Goal: Find specific page/section: Find specific page/section

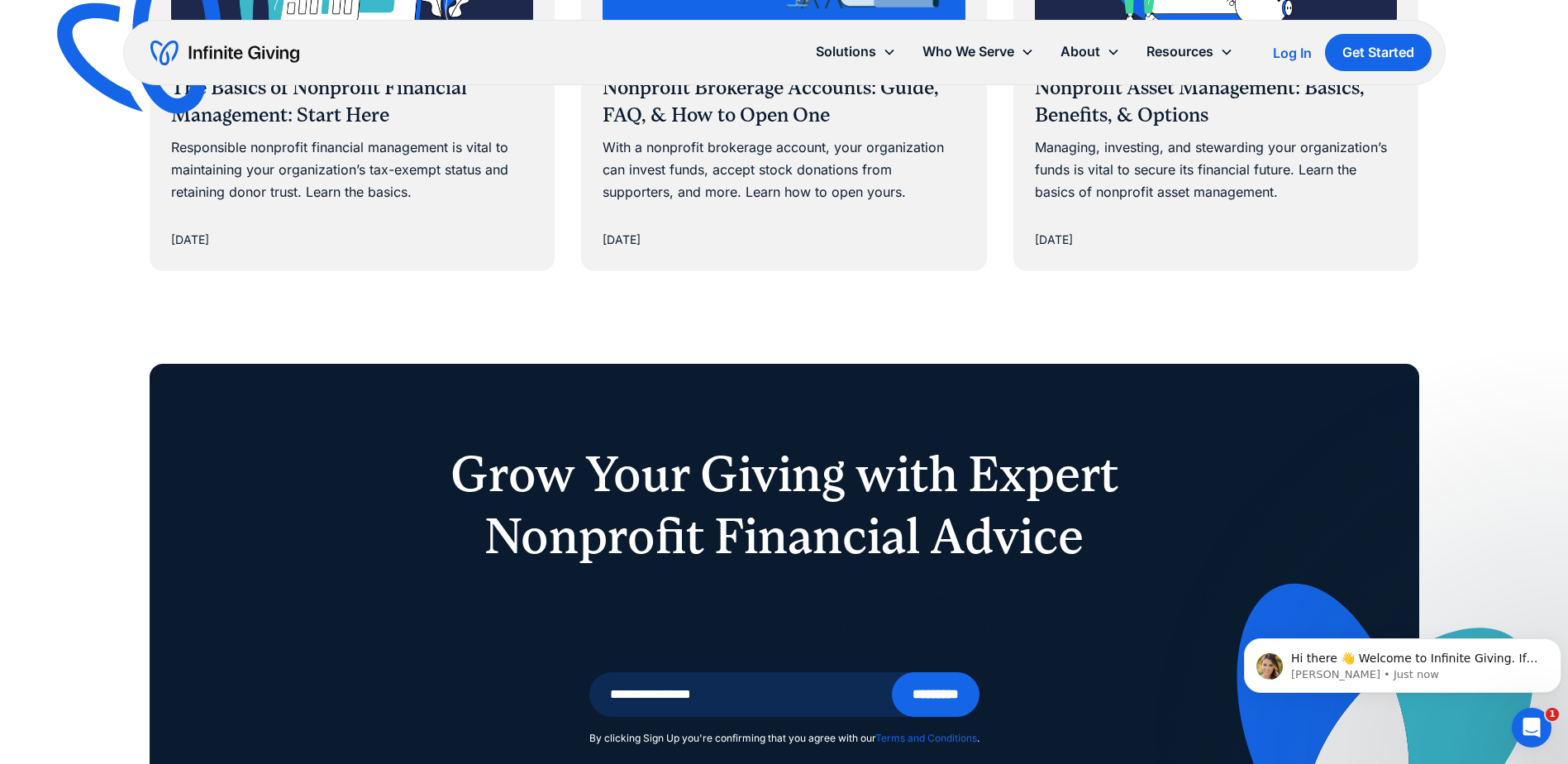
scroll to position [8518, 0]
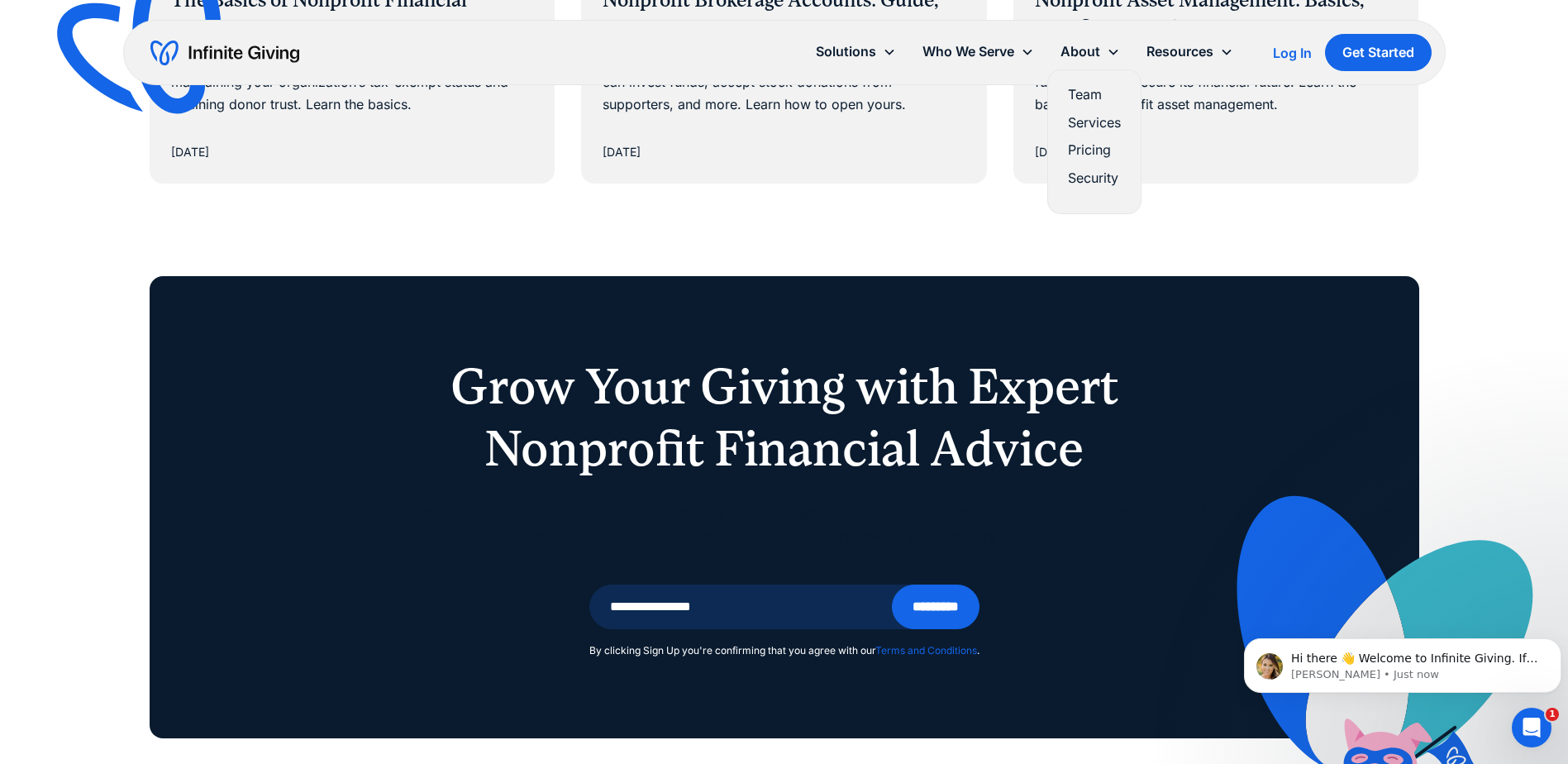
click at [1080, 89] on link "Team" at bounding box center [1094, 94] width 53 height 23
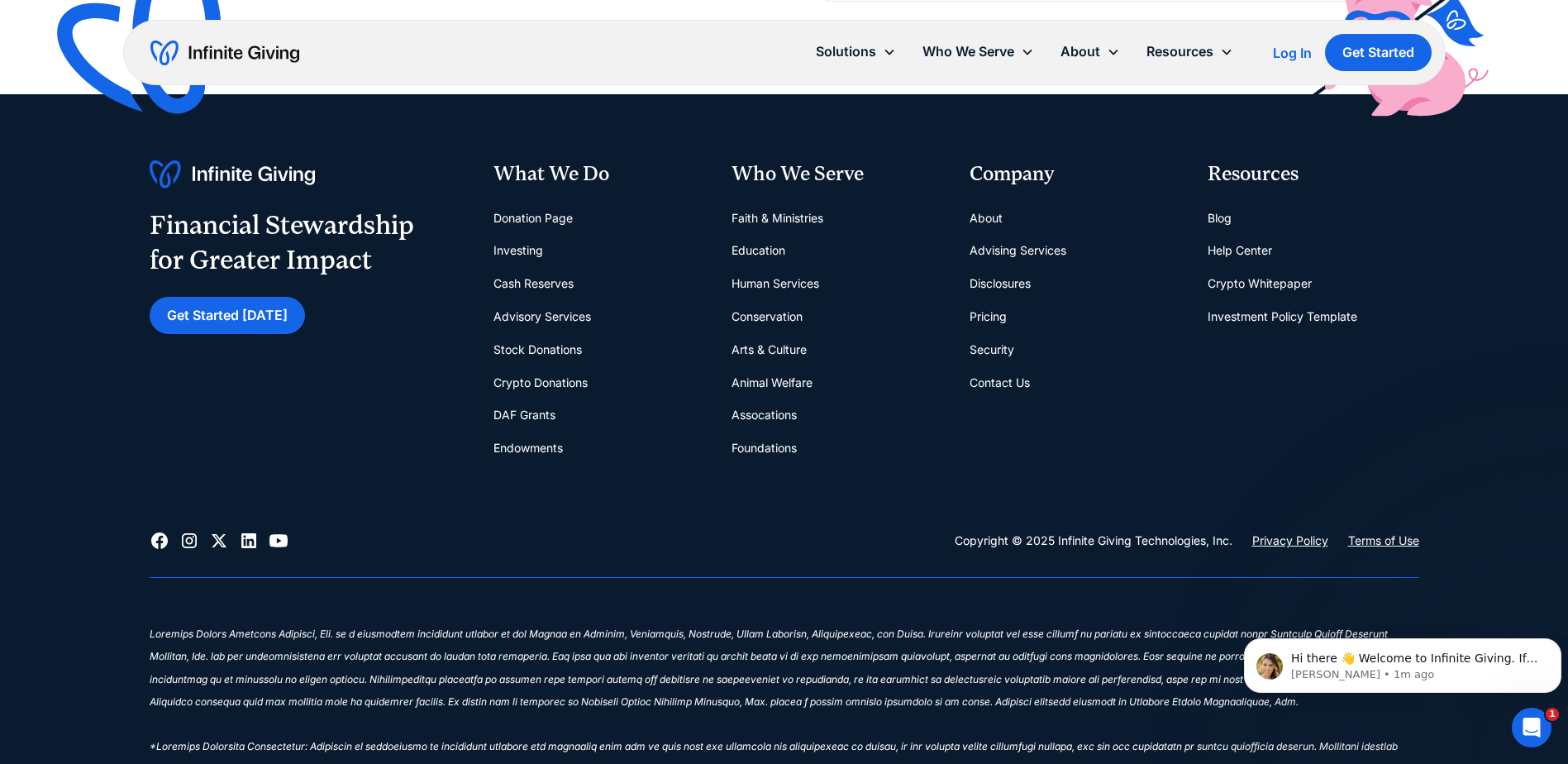
scroll to position [5293, 0]
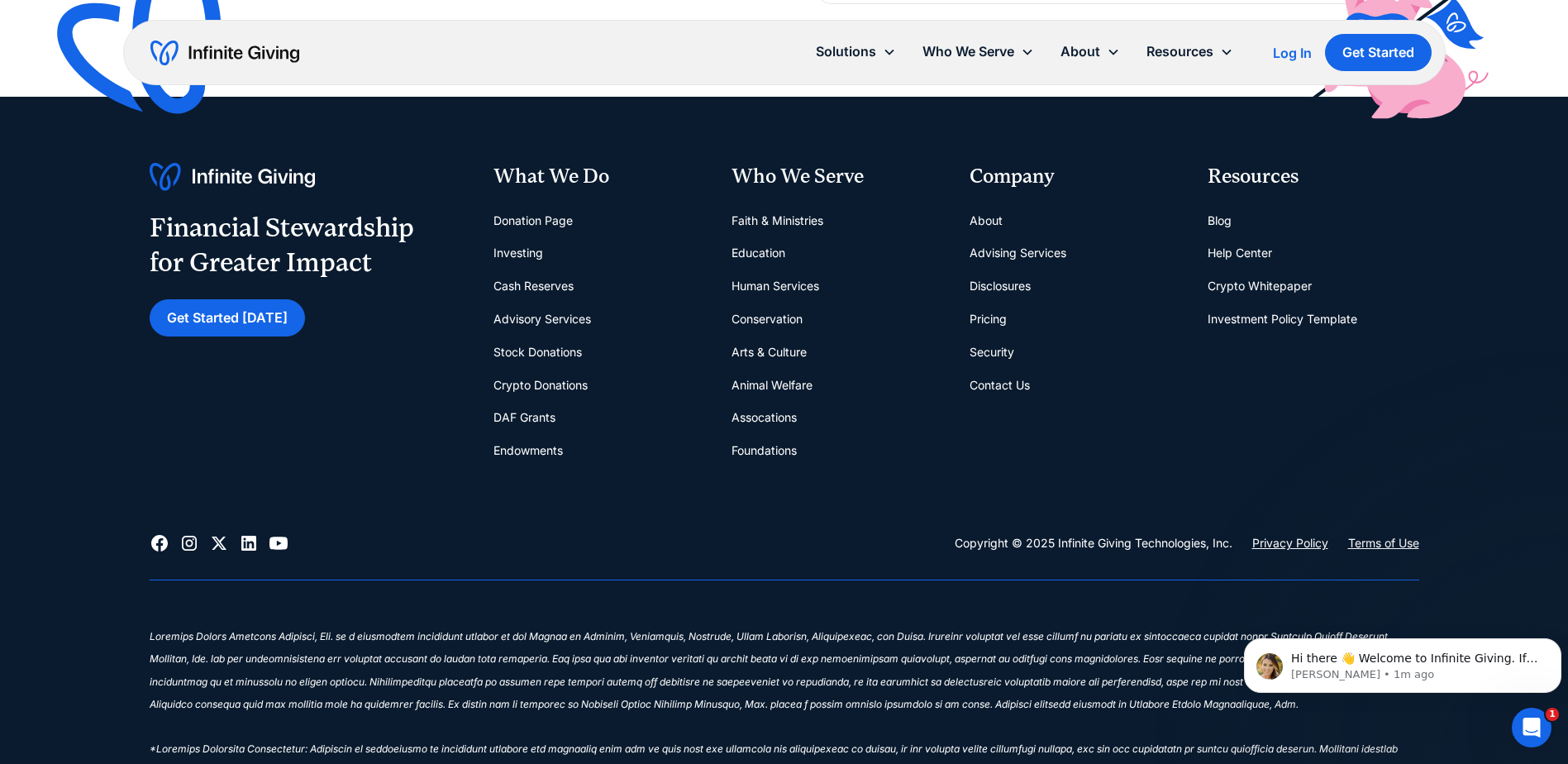
click at [1022, 379] on link "Contact Us" at bounding box center [999, 385] width 60 height 33
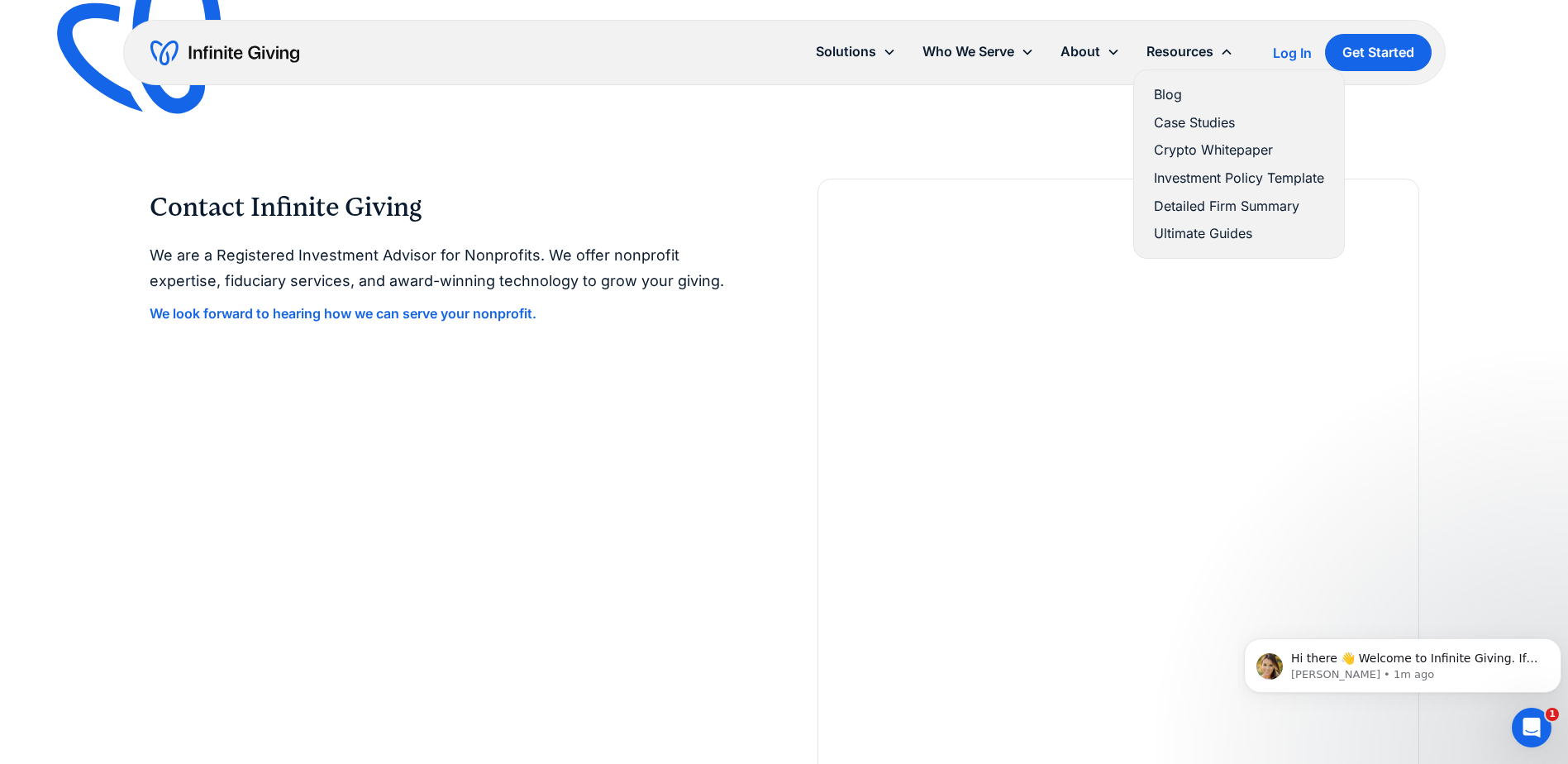
click at [1218, 118] on link "Case Studies" at bounding box center [1239, 123] width 170 height 23
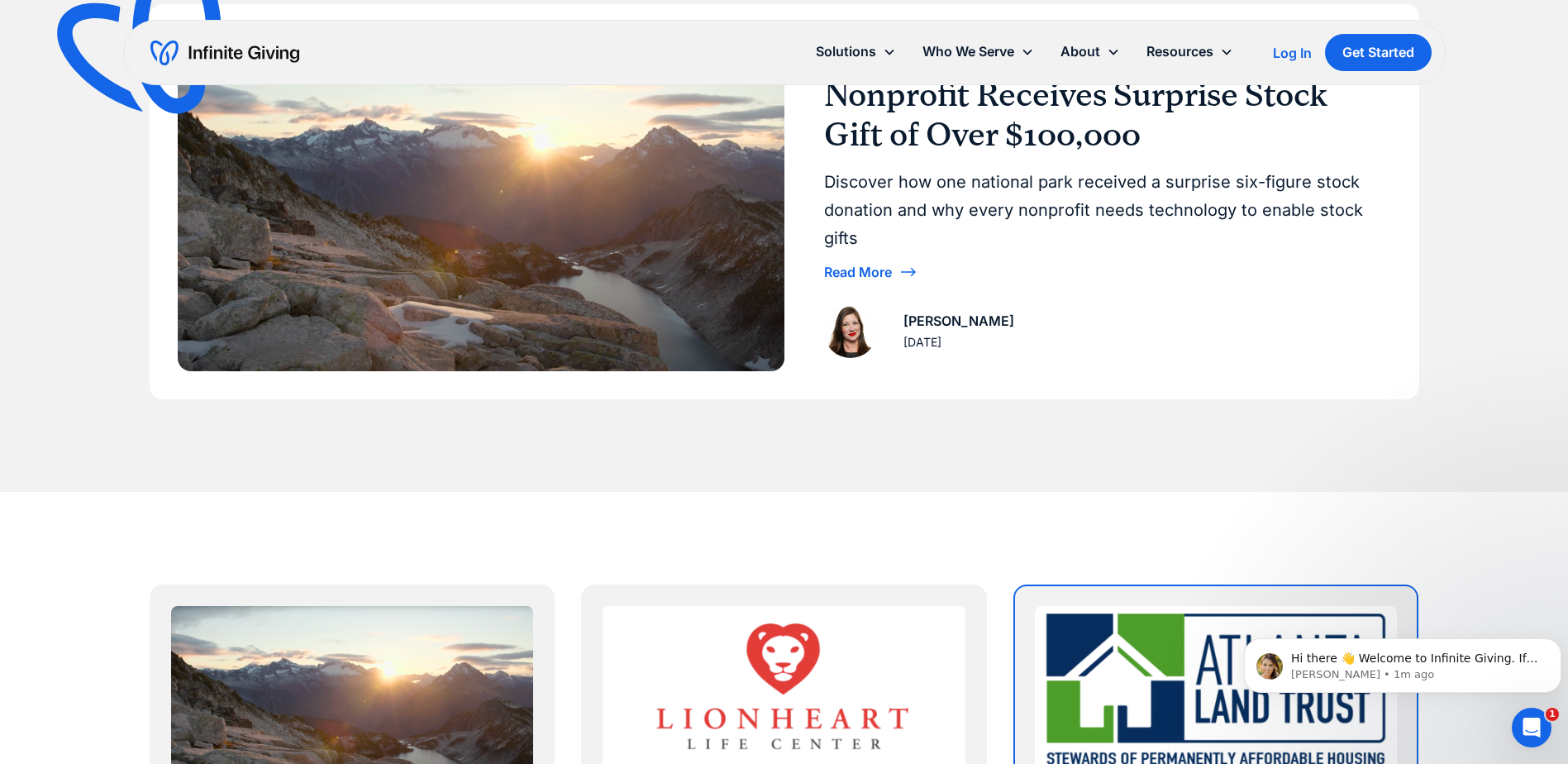
scroll to position [83, 0]
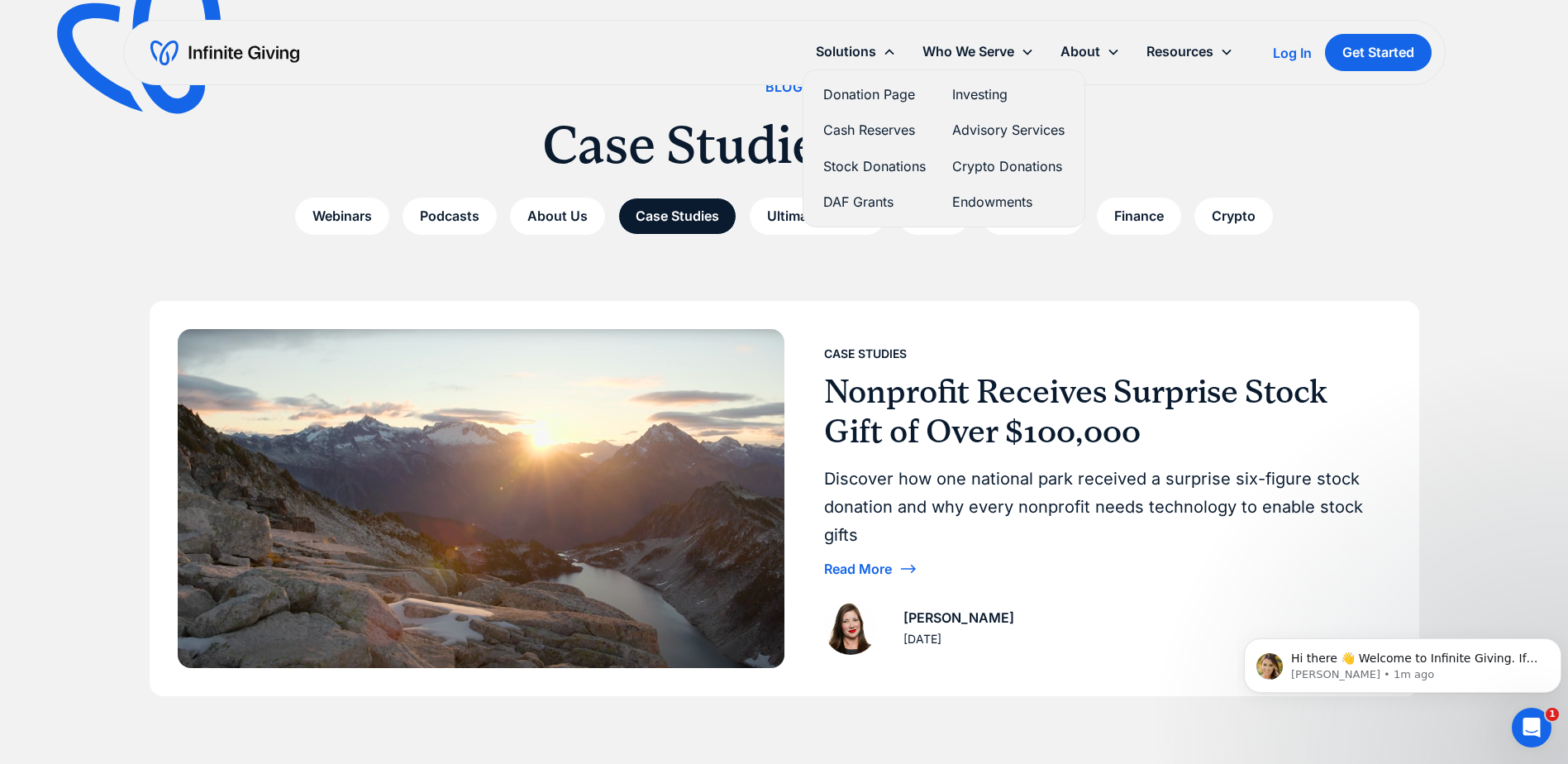
click at [1021, 201] on link "Endowments" at bounding box center [1008, 202] width 113 height 23
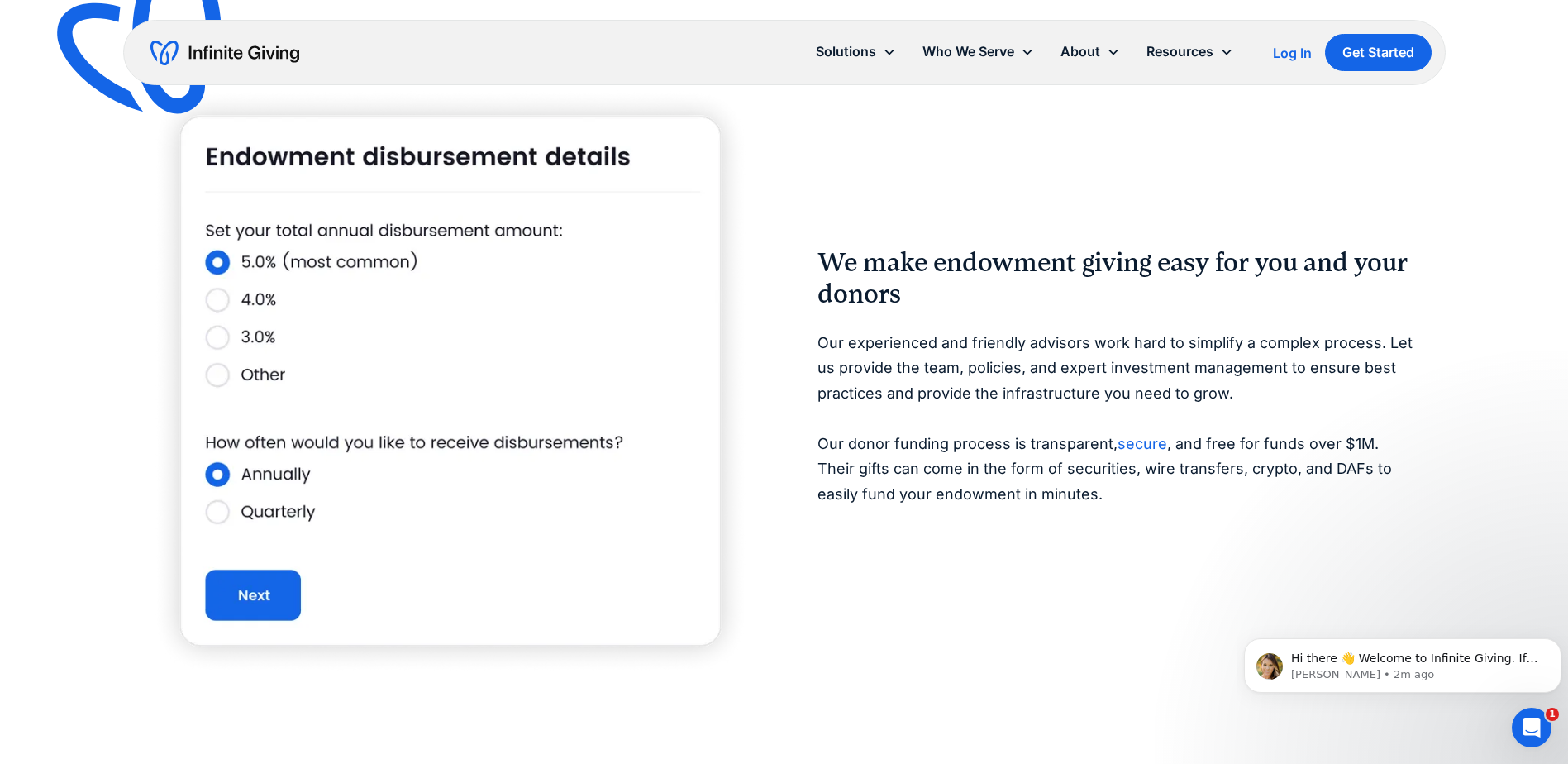
scroll to position [2894, 0]
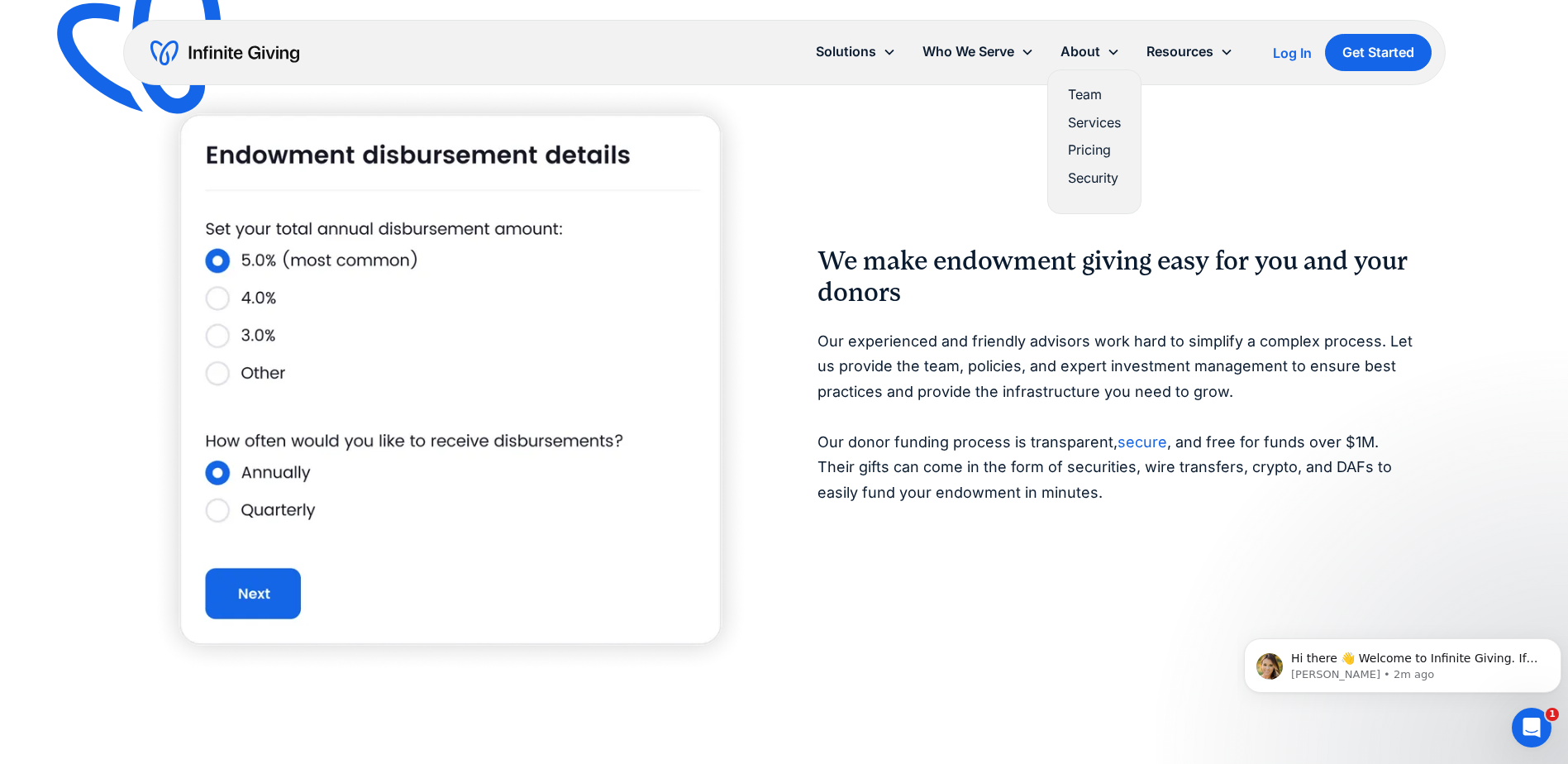
click at [1106, 91] on link "Team" at bounding box center [1094, 94] width 53 height 23
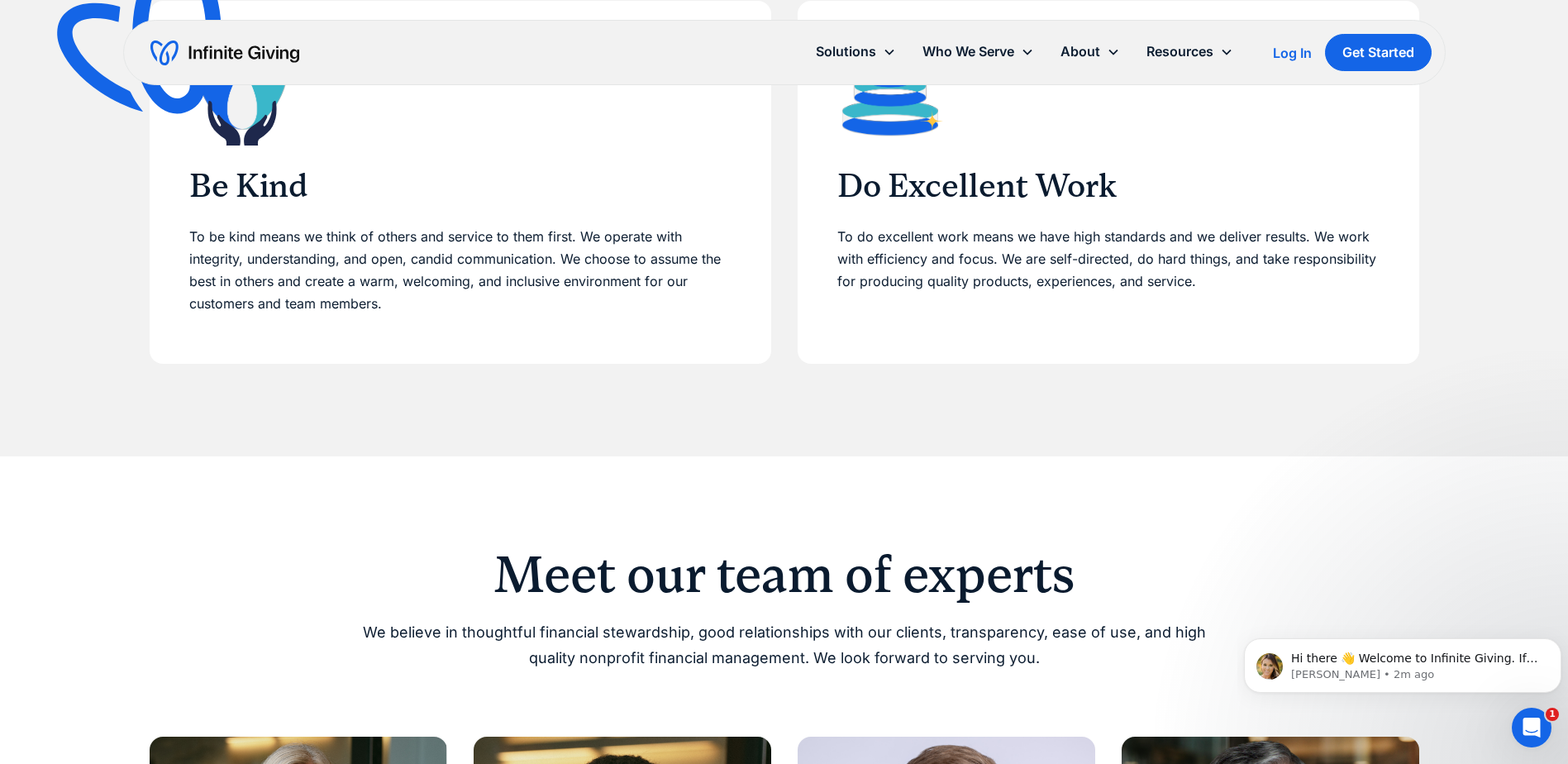
scroll to position [1075, 0]
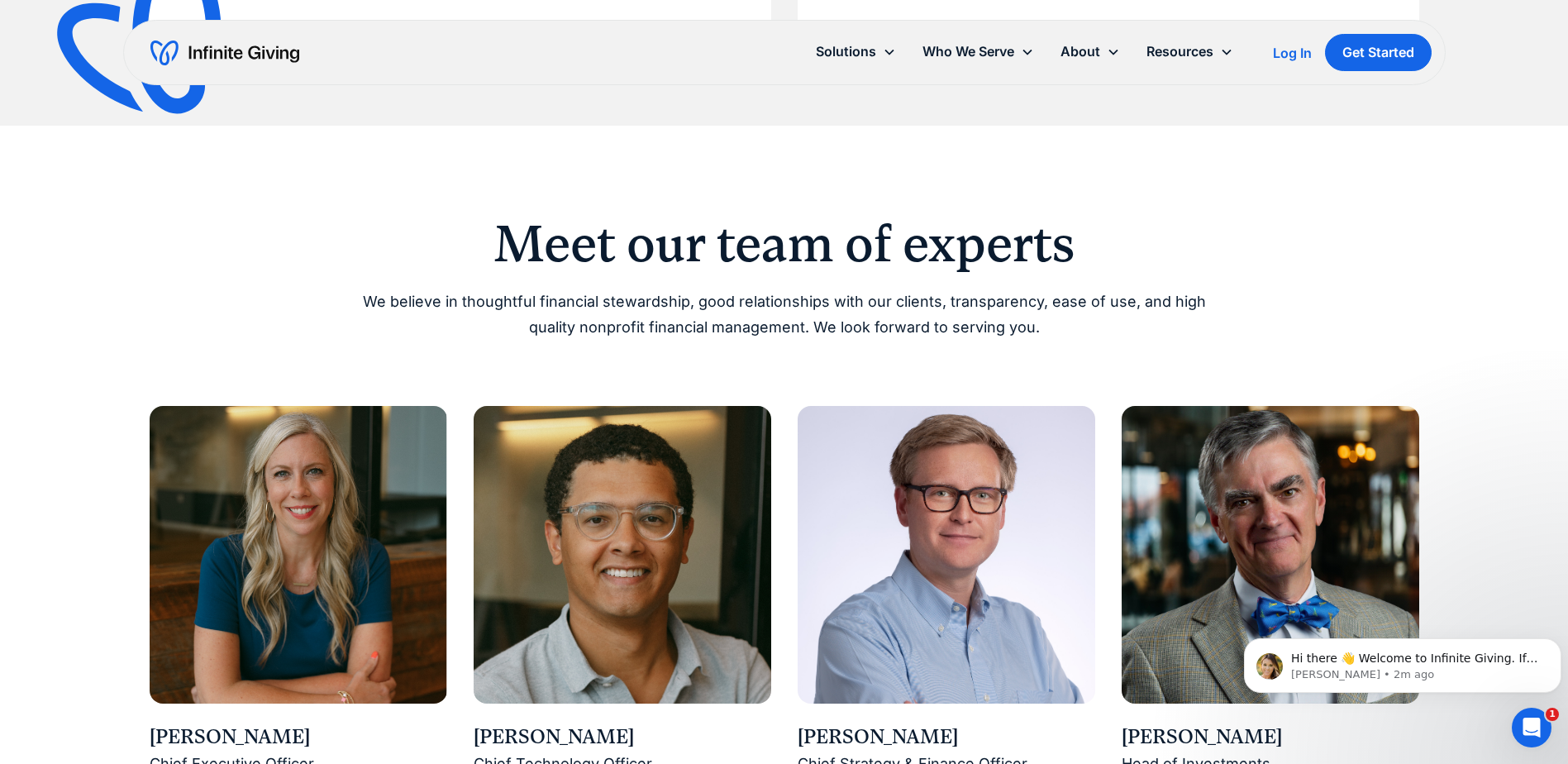
click at [283, 616] on img at bounding box center [298, 555] width 298 height 298
click at [266, 740] on div "[PERSON_NAME]" at bounding box center [298, 738] width 298 height 28
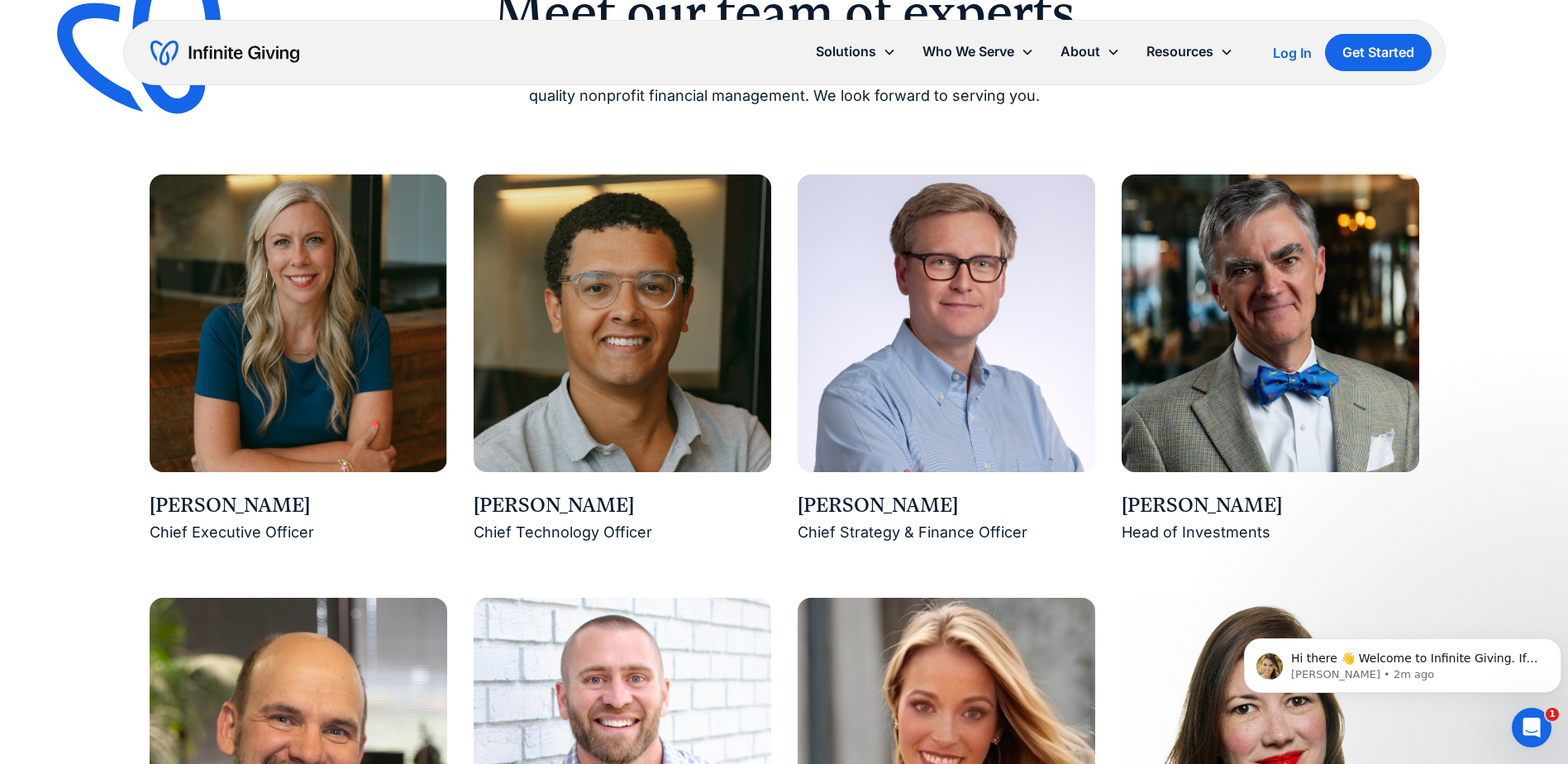
scroll to position [1324, 0]
